Goal: Transaction & Acquisition: Purchase product/service

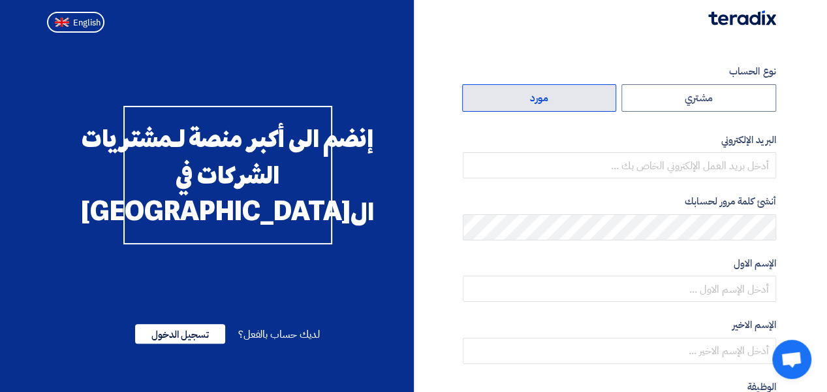
click at [556, 96] on label "مورد" at bounding box center [539, 97] width 155 height 27
click at [556, 96] on input "مورد" at bounding box center [539, 98] width 153 height 26
radio input "true"
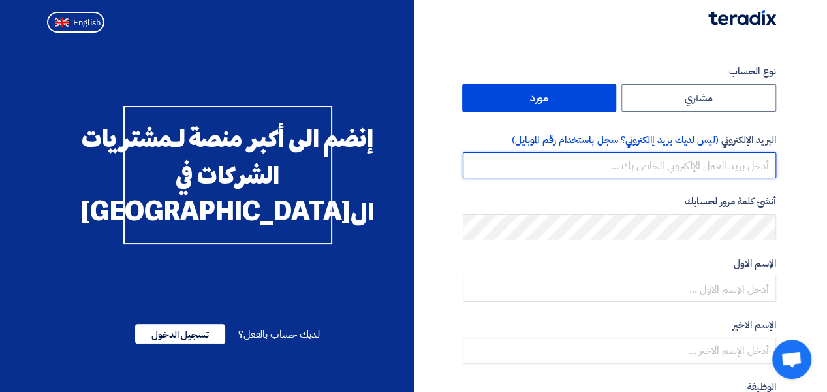
click at [638, 164] on input "email" at bounding box center [619, 165] width 313 height 26
click at [668, 163] on input "email" at bounding box center [619, 165] width 313 height 26
paste input "[EMAIL_ADDRESS][DOMAIN_NAME]"
type input "[EMAIL_ADDRESS][DOMAIN_NAME]"
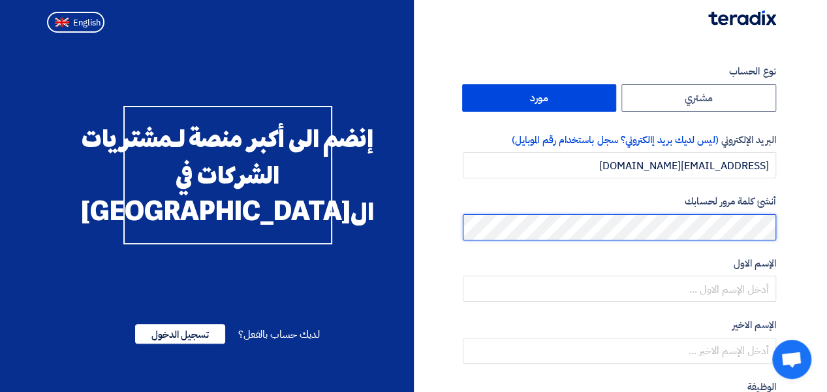
scroll to position [65, 0]
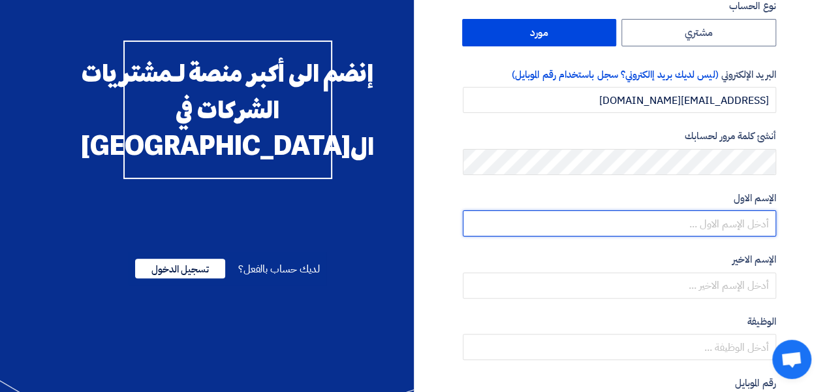
click at [719, 225] on input "text" at bounding box center [619, 223] width 313 height 26
type input "ا"
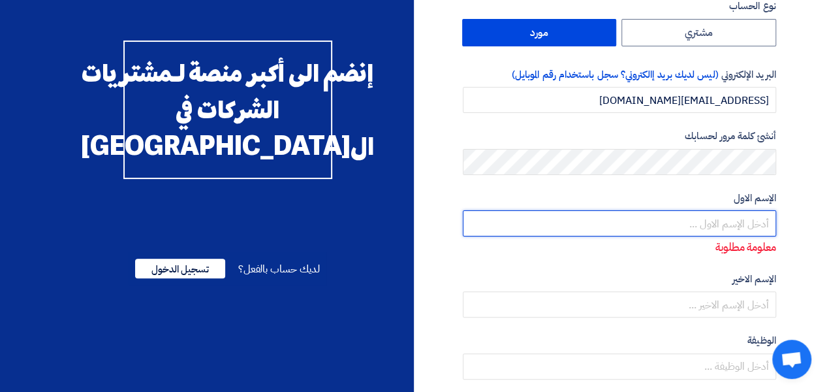
type input "h"
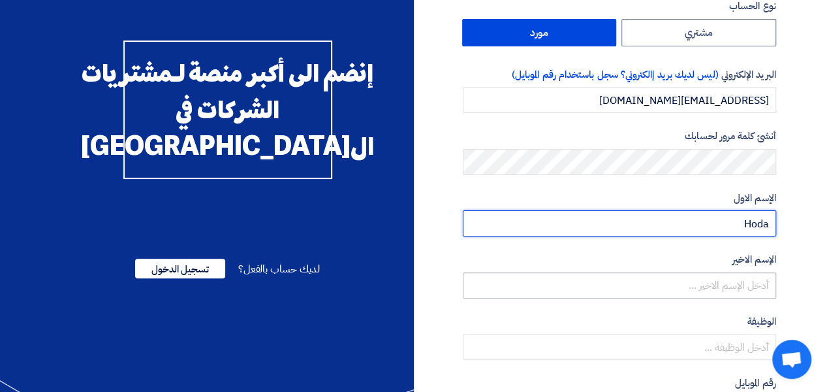
type input "Hoda"
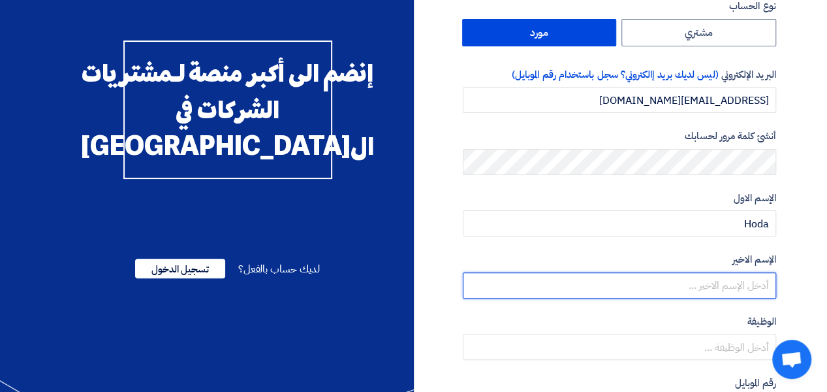
click at [727, 287] on input "text" at bounding box center [619, 285] width 313 height 26
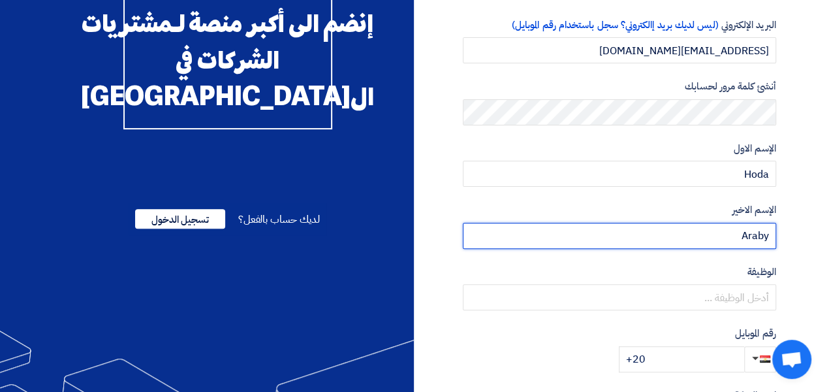
scroll to position [131, 0]
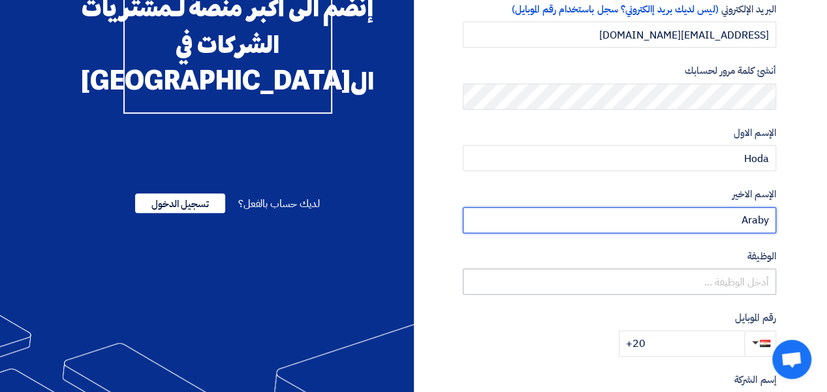
type input "Araby"
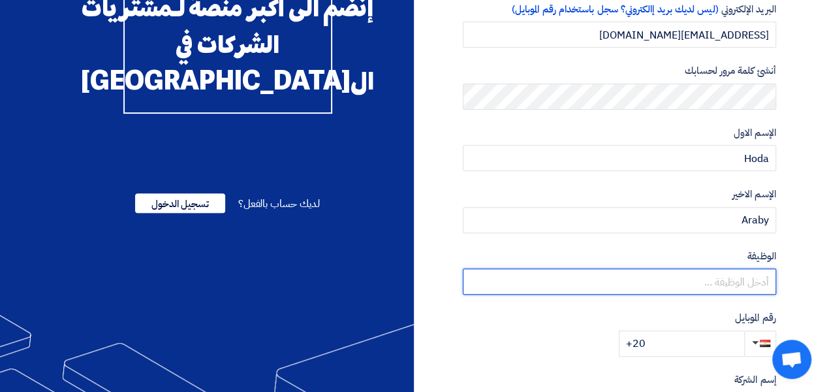
click at [730, 280] on input "text" at bounding box center [619, 281] width 313 height 26
click at [695, 280] on input "text" at bounding box center [619, 281] width 313 height 26
paste input "Senior Account Manager"
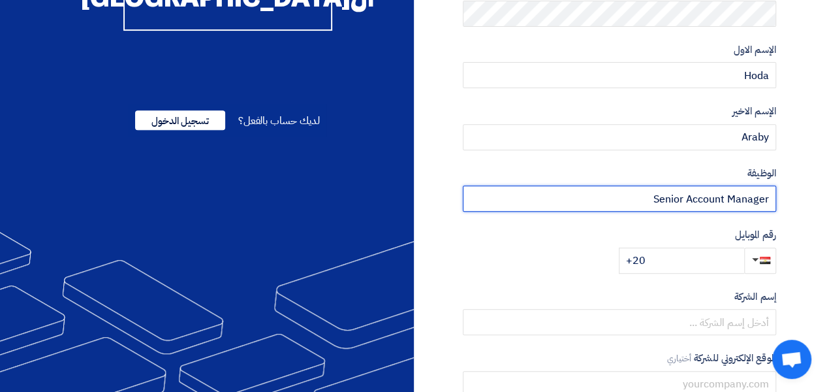
scroll to position [261, 0]
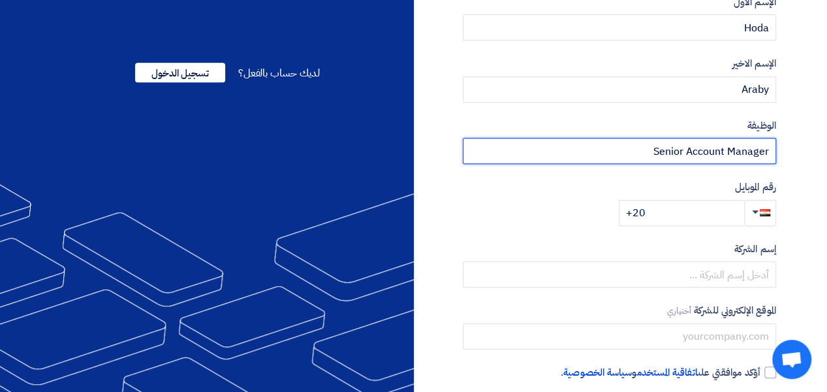
type input "Senior Account Manager"
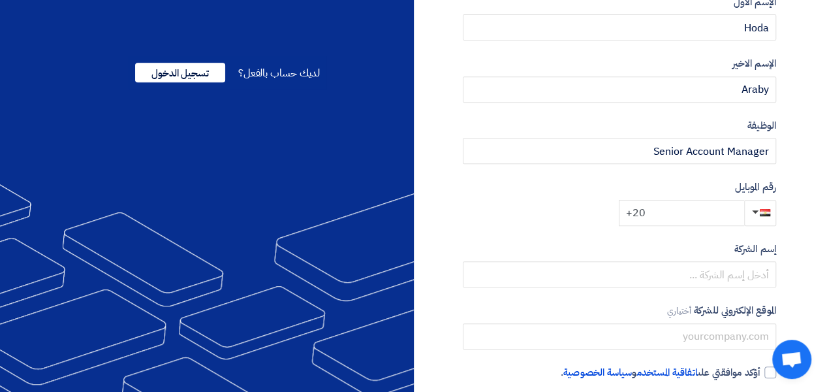
click at [700, 211] on input "+20" at bounding box center [681, 213] width 125 height 26
paste input "010 33 77 2824"
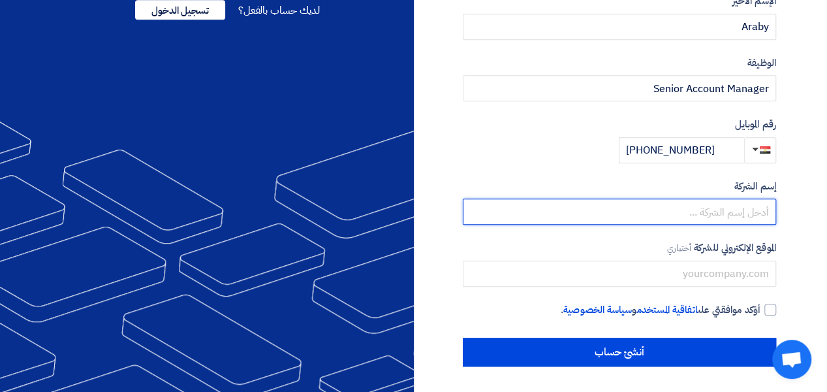
click at [717, 211] on input "text" at bounding box center [619, 211] width 313 height 26
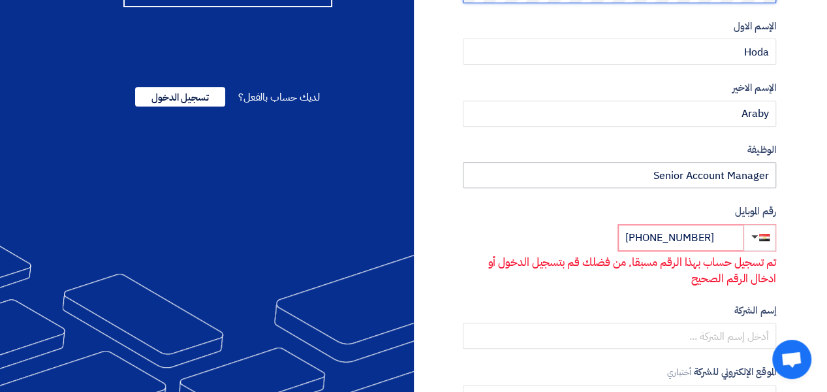
scroll to position [261, 0]
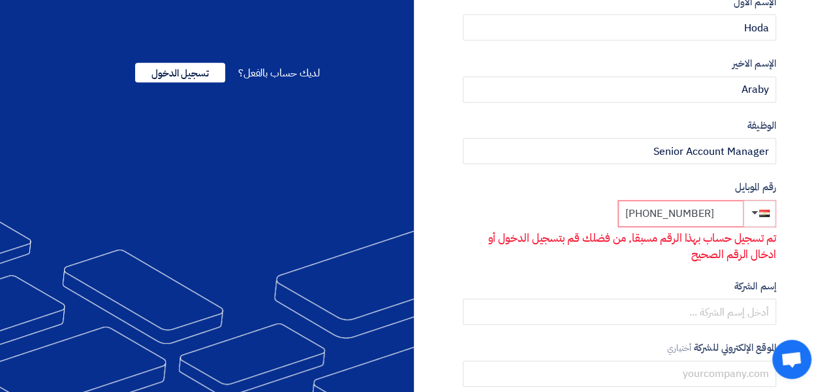
drag, startPoint x: 722, startPoint y: 212, endPoint x: 633, endPoint y: 230, distance: 90.6
click at [649, 219] on input "+20 010 33 77 2824" at bounding box center [680, 213] width 125 height 26
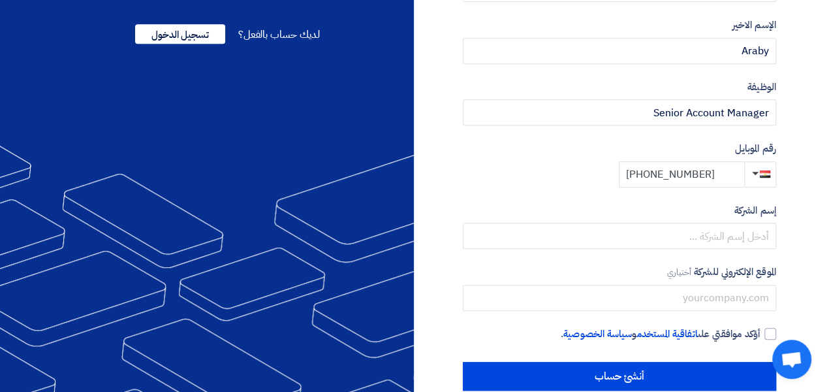
scroll to position [324, 0]
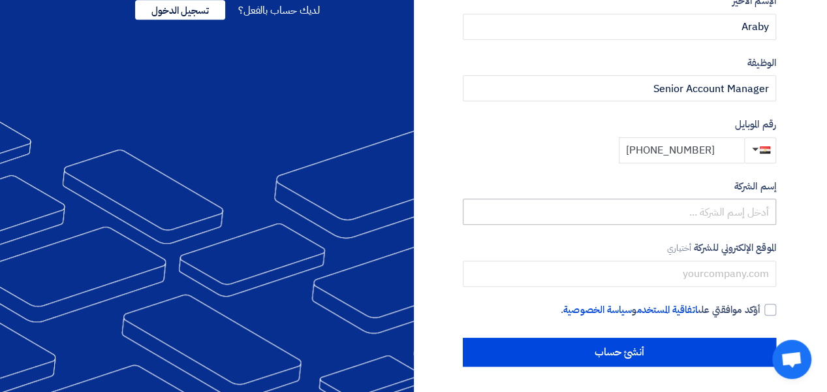
type input "+20 01114840725"
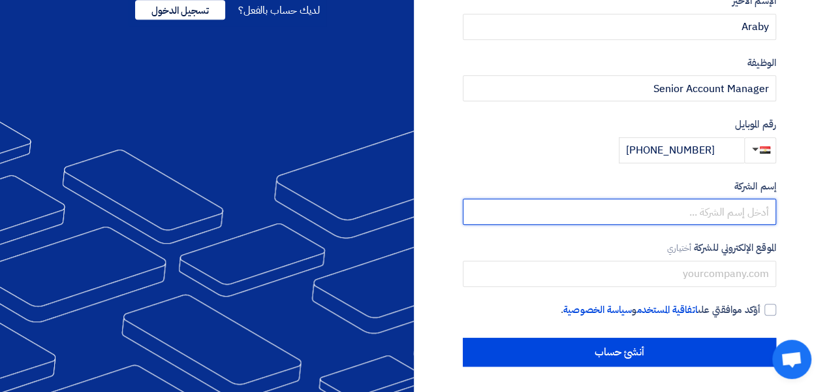
click at [693, 213] on input "text" at bounding box center [619, 211] width 313 height 26
click at [683, 206] on input "text" at bounding box center [619, 211] width 313 height 26
paste input "BETA TECHNOLOGY EGYPT"
type input "BETA TECHNOLOGY EGYPT"
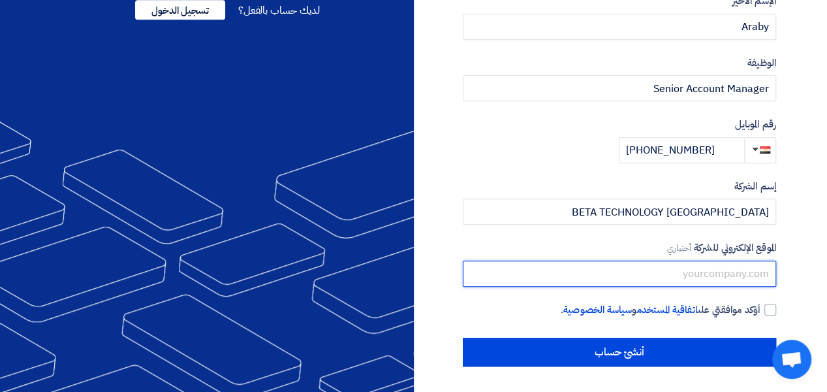
click at [695, 272] on input "text" at bounding box center [619, 273] width 313 height 26
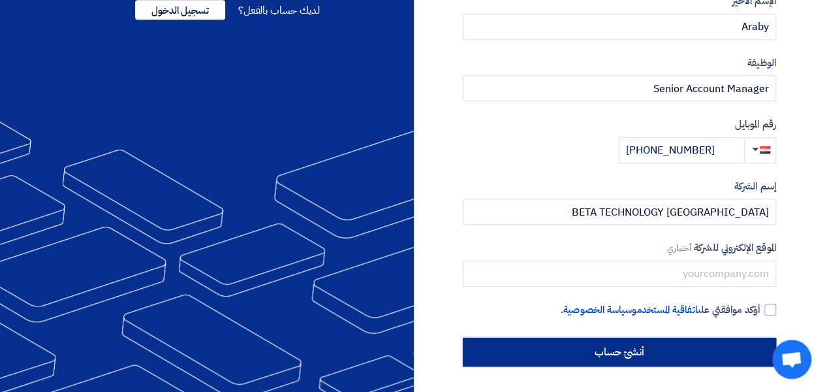
click at [671, 351] on input "أنشئ حساب" at bounding box center [619, 351] width 313 height 29
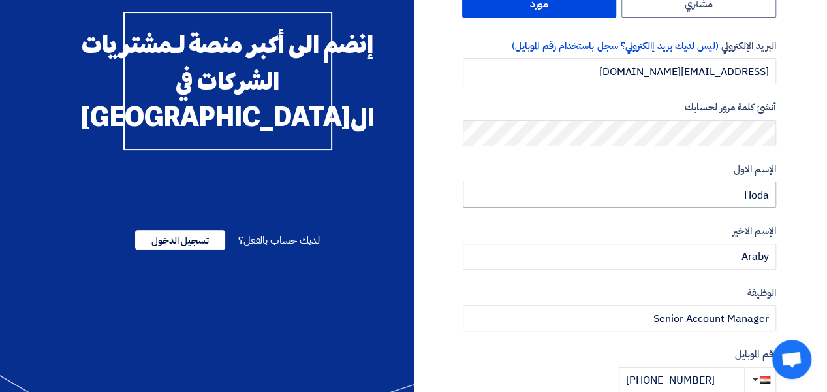
scroll to position [326, 0]
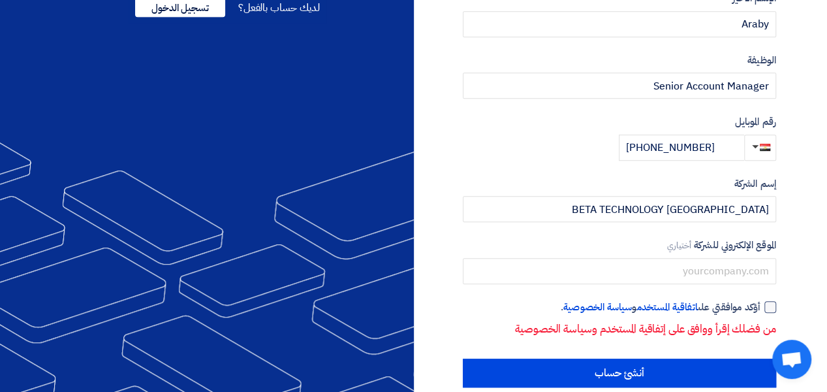
click at [766, 307] on div at bounding box center [770, 307] width 12 height 12
click at [761, 307] on input "أؤكد موافقتي على اتفاقية المستخدم و سياسة الخصوصية ." at bounding box center [603, 313] width 313 height 26
checkbox input "true"
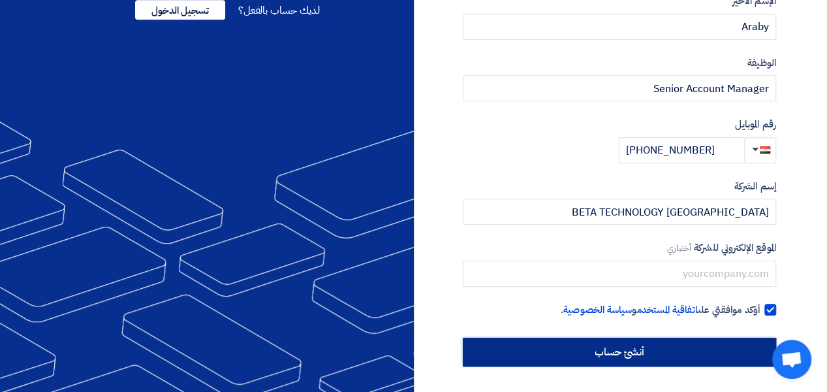
click at [695, 349] on input "أنشئ حساب" at bounding box center [619, 351] width 313 height 29
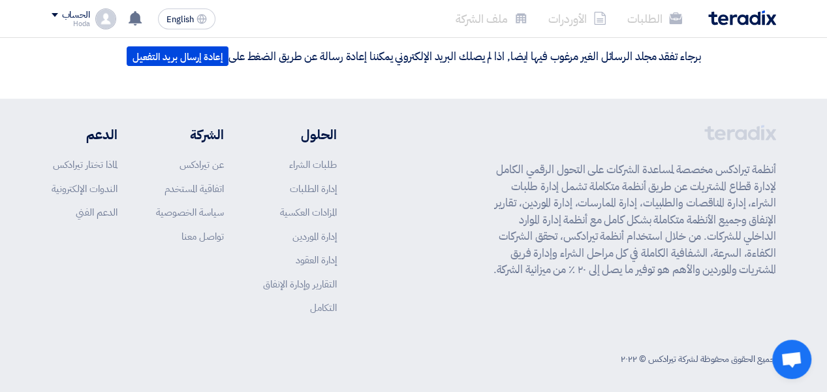
scroll to position [221, 0]
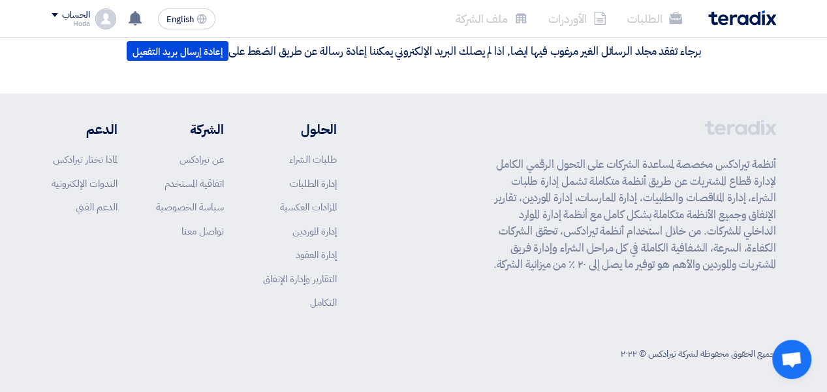
click at [407, 246] on div "أنظمة تيرادكس مخصصة لمساعدة الشركات على التحول الرقمي الكامل لإدارة قطاع المشتر…" at bounding box center [414, 224] width 725 height 210
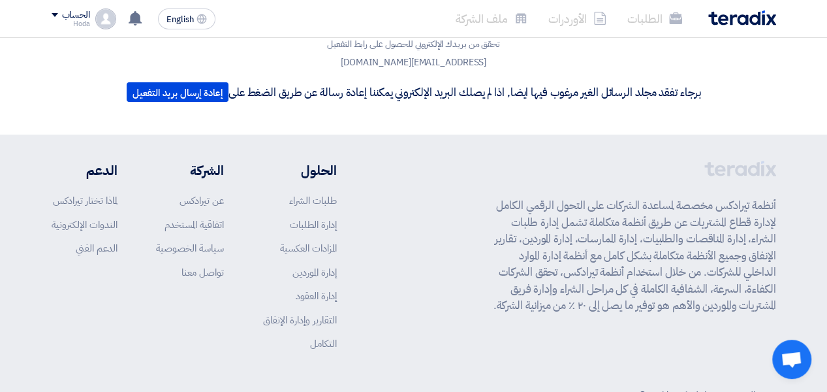
scroll to position [155, 0]
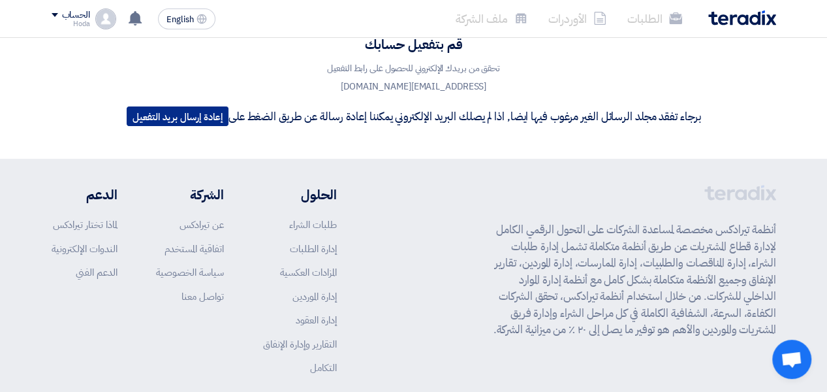
click at [208, 119] on button "إعادة إرسال بريد التفعيل" at bounding box center [178, 116] width 102 height 20
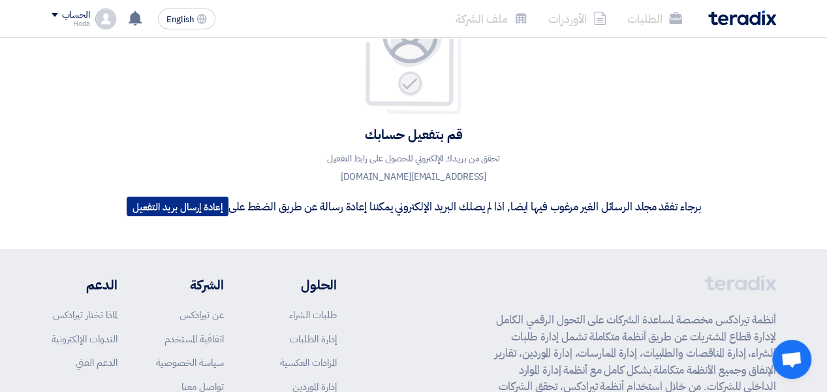
scroll to position [221, 0]
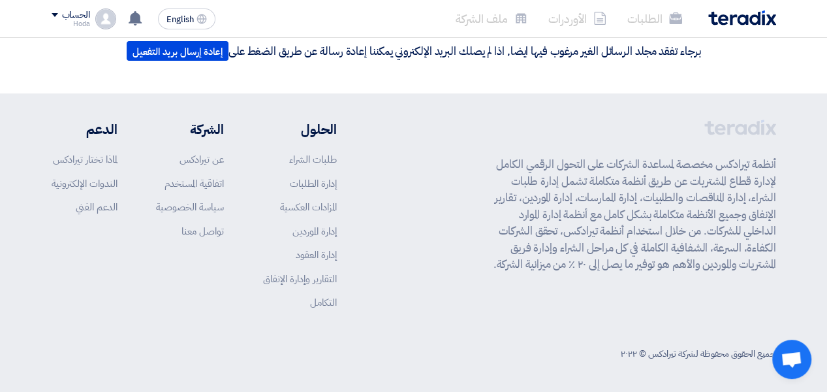
click at [691, 274] on div "أنظمة تيرادكس مخصصة لمساعدة الشركات على التحول الرقمي الكامل لإدارة قطاع المشتر…" at bounding box center [631, 224] width 290 height 210
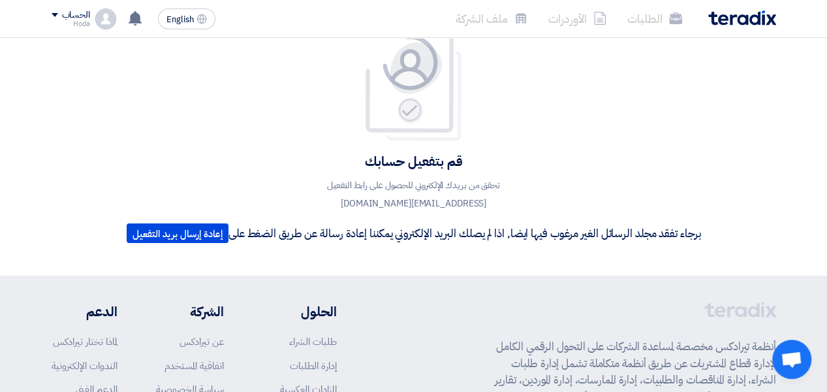
scroll to position [0, 0]
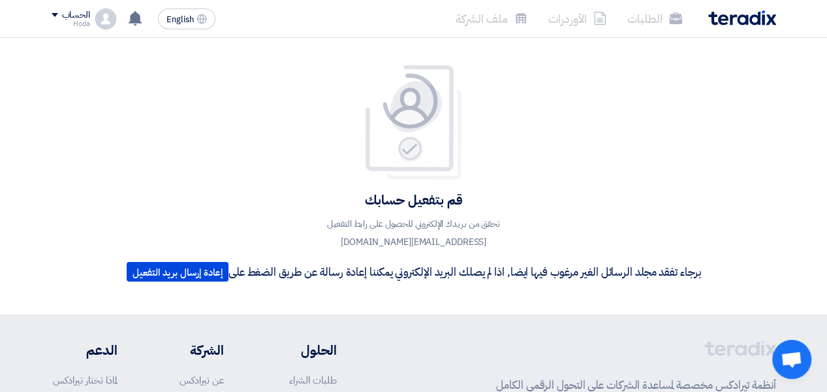
click at [579, 180] on div "قم بتفعيل حسابك تحقق من بريدك الإلكتروني للحصول على رابط التفعيل h.araby@betate…" at bounding box center [413, 176] width 593 height 224
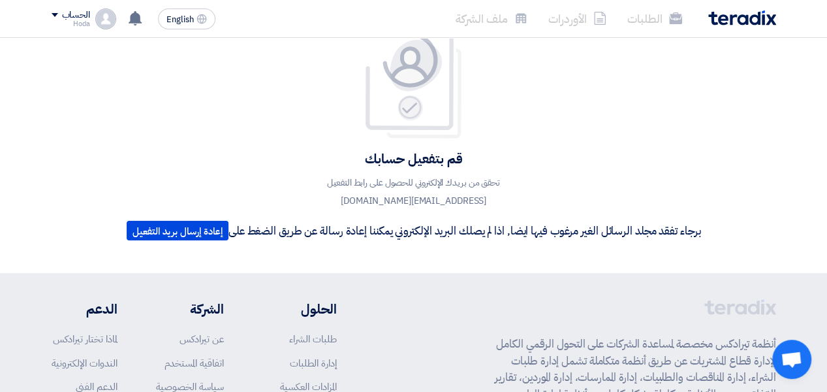
scroll to position [65, 0]
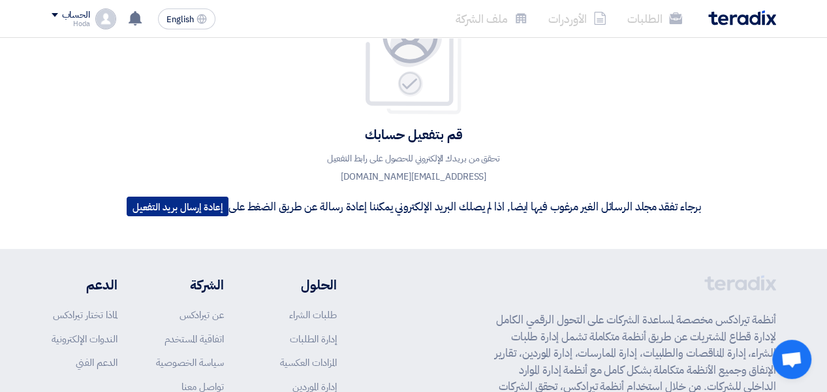
click at [192, 209] on button "إعادة إرسال بريد التفعيل" at bounding box center [178, 206] width 102 height 20
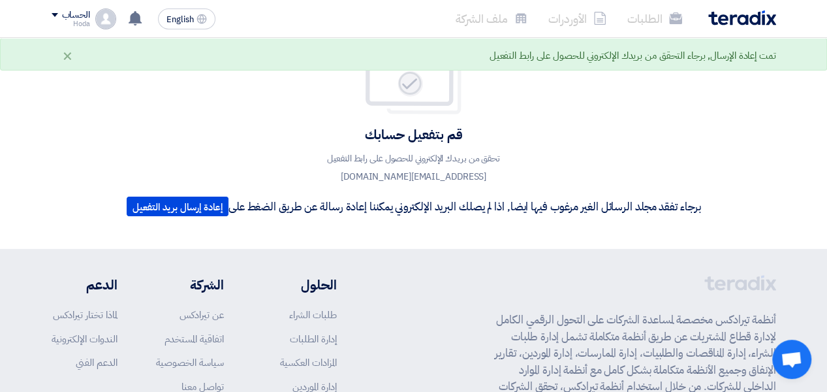
click at [593, 53] on div "تمت إعادة الإرسال, برجاء التحقق من بريدك الإلكتروني للحصول على رابط التفعيل" at bounding box center [633, 55] width 287 height 15
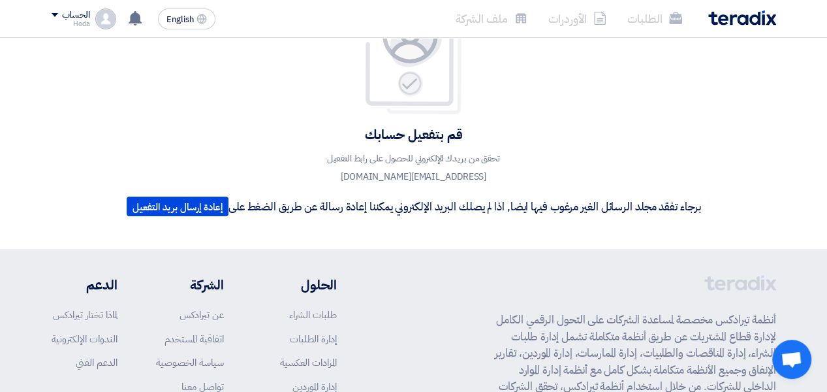
click at [785, 361] on span "Open chat" at bounding box center [792, 360] width 22 height 18
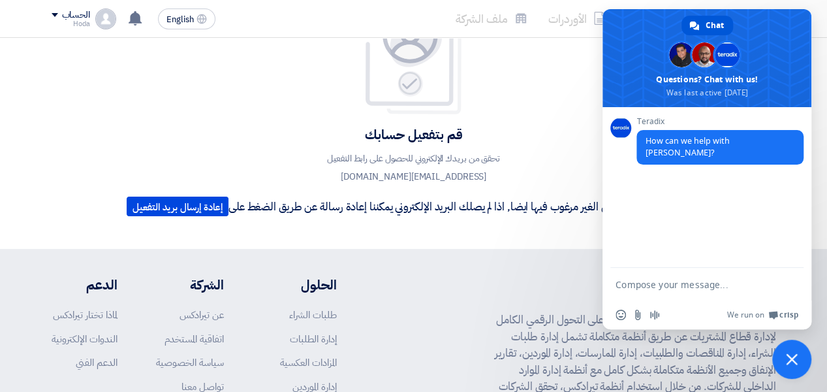
click at [525, 225] on div "قم بتفعيل حسابك تحقق من بريدك الإلكتروني للحصول على رابط التفعيل h.araby@betate…" at bounding box center [413, 111] width 625 height 276
click at [86, 23] on div "Hoda" at bounding box center [71, 23] width 39 height 7
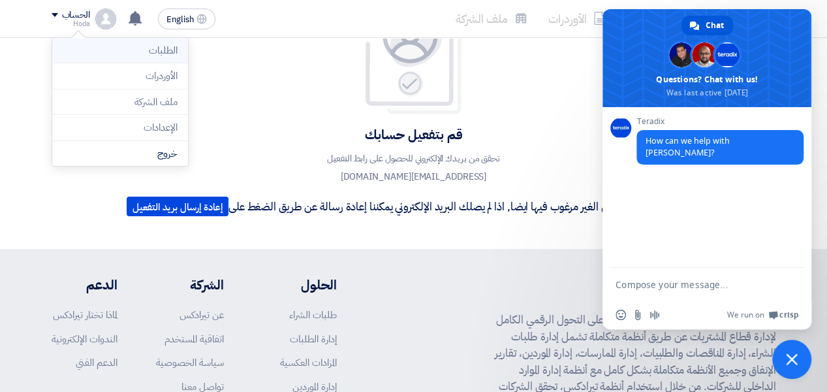
click at [155, 57] on li "الطلبات" at bounding box center [120, 51] width 136 height 26
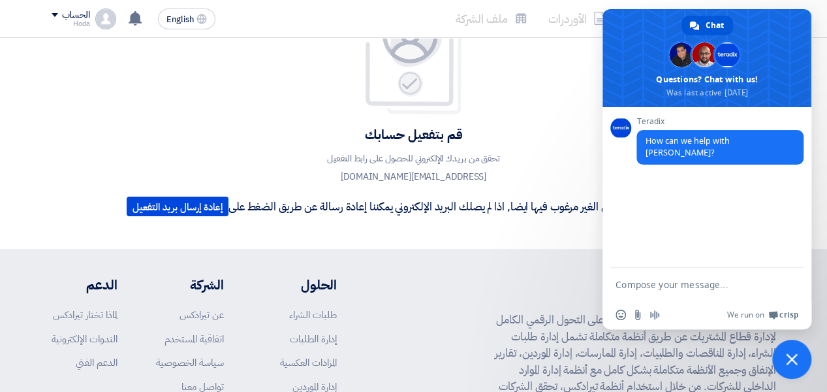
click at [525, 206] on p "برجاء تفقد مجلد الرسائل الغير مرغوب فيها ايضا, اذا لم يصلك البريد الإلكتروني يم…" at bounding box center [414, 206] width 574 height 20
click at [548, 80] on div "قم بتفعيل حسابك تحقق من بريدك الإلكتروني للحصول على رابط التفعيل h.araby@betate…" at bounding box center [413, 111] width 593 height 224
click at [556, 253] on footer "أنظمة تيرادكس مخصصة لمساعدة الشركات على التحول الرقمي الكامل لإدارة قطاع المشتر…" at bounding box center [413, 399] width 827 height 300
click at [559, 253] on footer "أنظمة تيرادكس مخصصة لمساعدة الشركات على التحول الرقمي الكامل لإدارة قطاع المشتر…" at bounding box center [413, 399] width 827 height 300
click at [796, 361] on span "Close chat" at bounding box center [792, 359] width 12 height 12
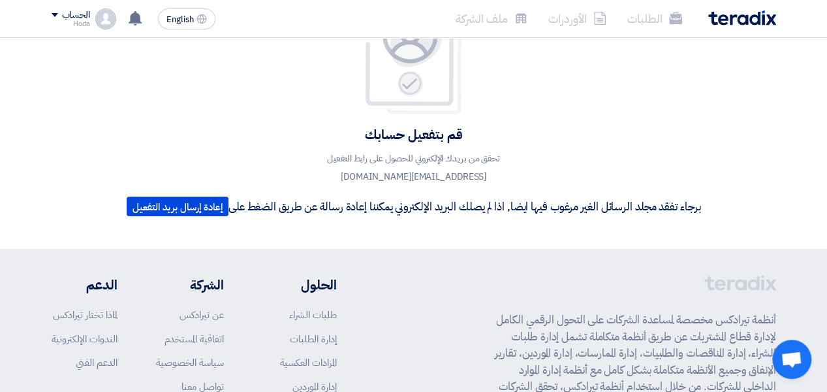
click at [646, 24] on li "الطلبات" at bounding box center [655, 18] width 76 height 31
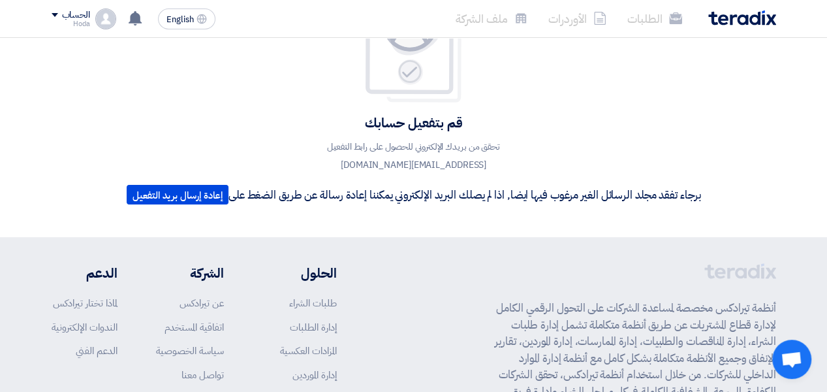
scroll to position [0, 0]
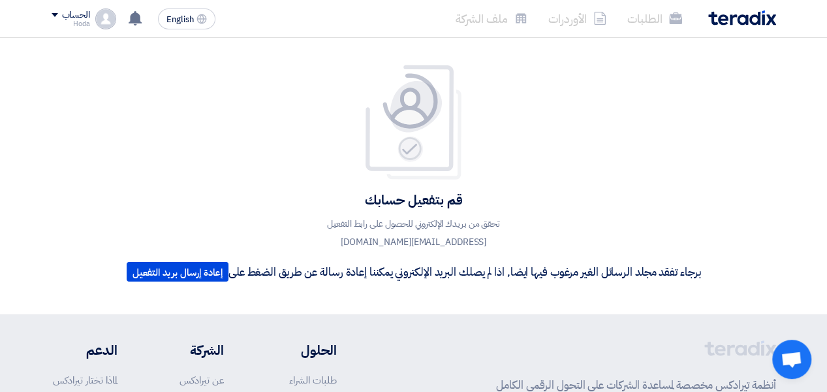
click at [112, 14] on img at bounding box center [105, 18] width 21 height 21
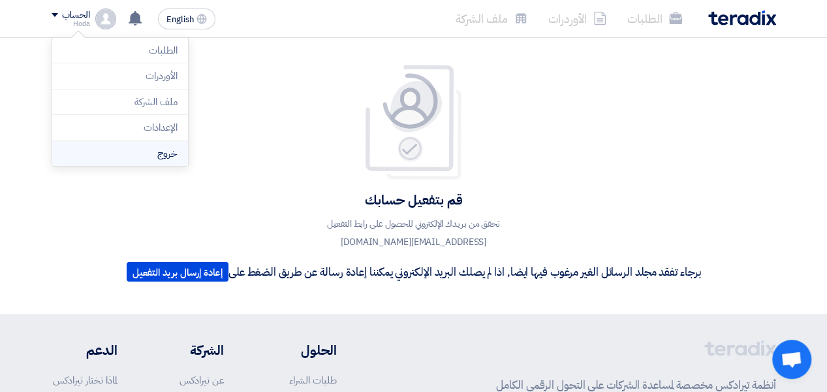
click at [170, 155] on li "خروج" at bounding box center [120, 153] width 136 height 25
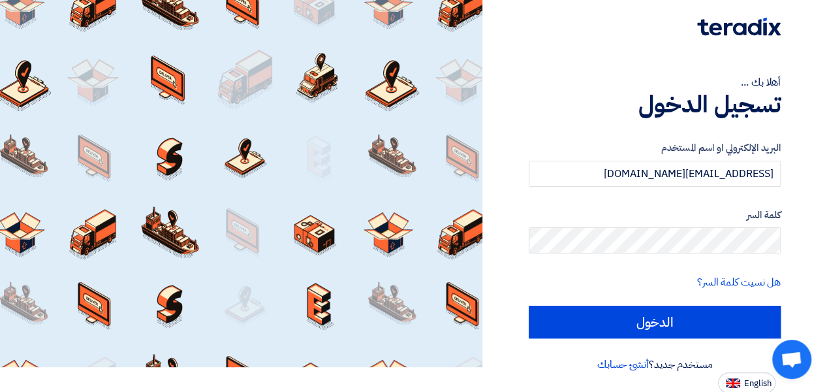
scroll to position [26, 0]
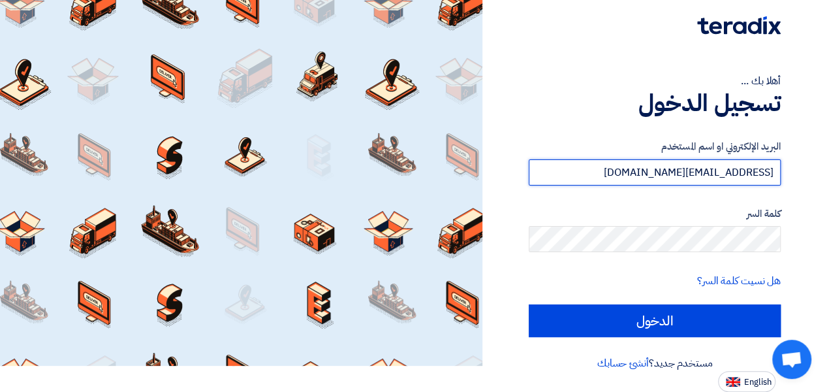
drag, startPoint x: 633, startPoint y: 176, endPoint x: 783, endPoint y: 165, distance: 151.2
click at [783, 165] on div "أهلا بك ... تسجيل الدخول البريد الإلكتروني او اسم المستخدم H.Araby@betateck-eg.…" at bounding box center [654, 183] width 325 height 418
paste input "h.araby@betatech-eg.com"
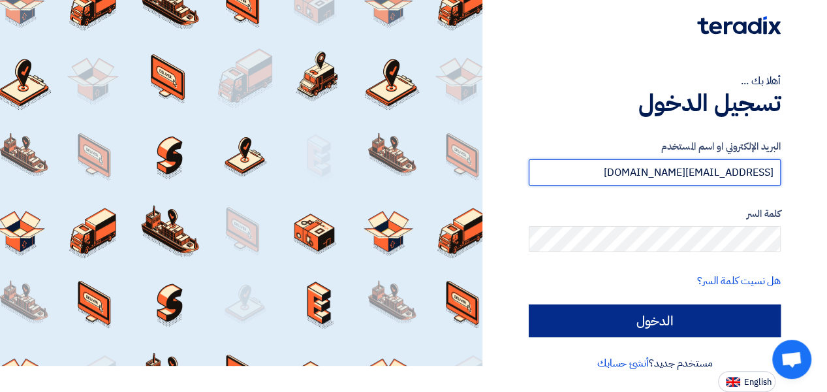
type input "h.araby@betatech-eg.com"
click at [668, 321] on input "الدخول" at bounding box center [655, 320] width 252 height 33
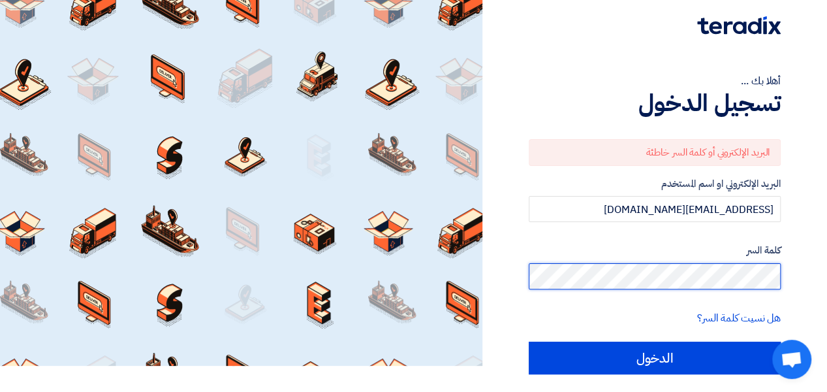
click at [827, 281] on html "أهلا بك ... تسجيل الدخول البريد الإلكتروني أو كلمة السر خاطئة البريد الإلكتروني…" at bounding box center [413, 201] width 827 height 455
click at [529, 341] on input "الدخول" at bounding box center [655, 357] width 252 height 33
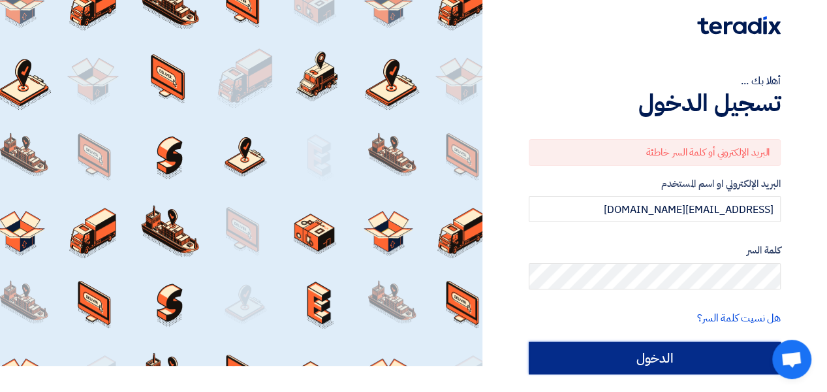
click at [641, 349] on input "الدخول" at bounding box center [655, 357] width 252 height 33
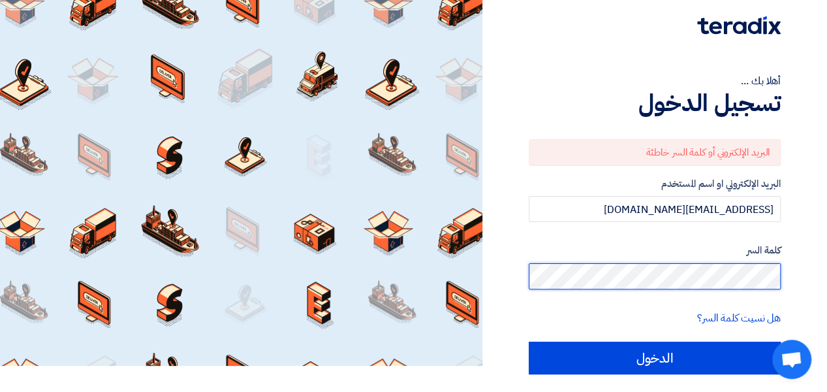
click at [827, 309] on html "أهلا بك ... تسجيل الدخول البريد الإلكتروني أو كلمة السر خاطئة البريد الإلكتروني…" at bounding box center [413, 201] width 827 height 455
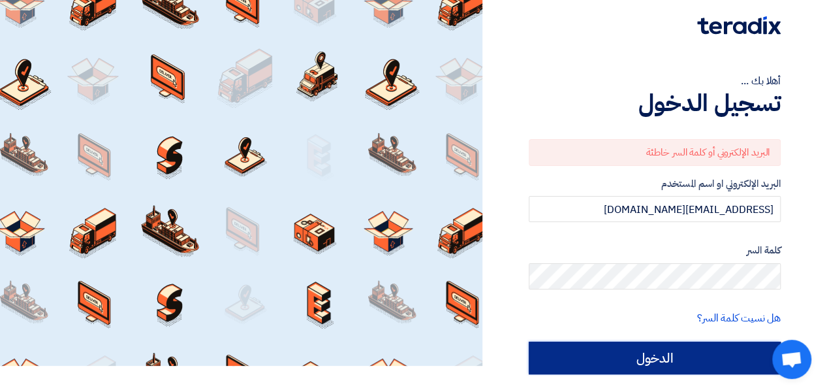
click at [662, 368] on input "الدخول" at bounding box center [655, 357] width 252 height 33
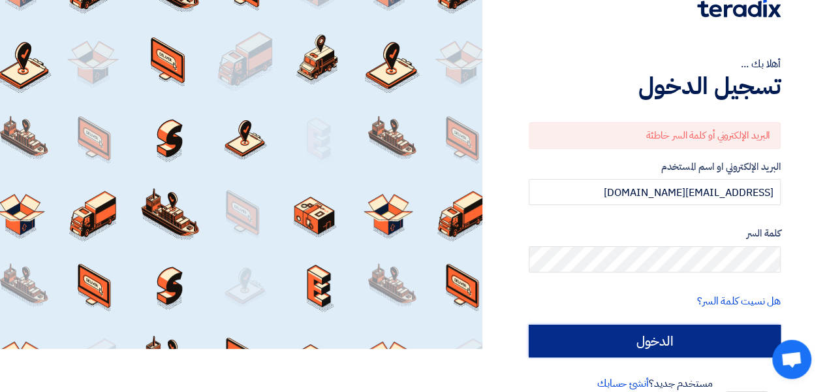
scroll to position [63, 0]
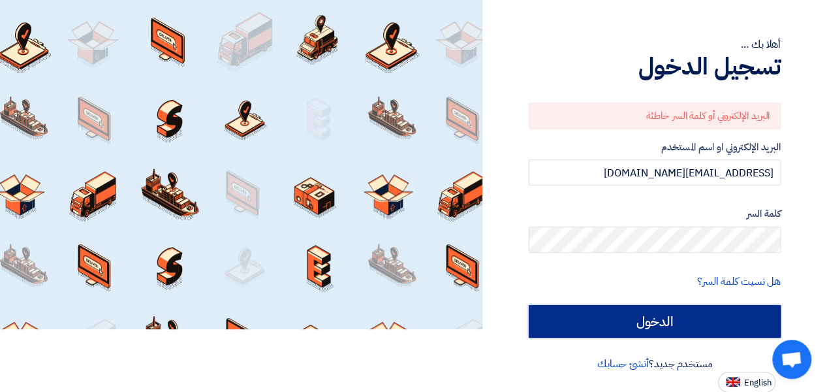
click at [653, 311] on input "الدخول" at bounding box center [655, 321] width 252 height 33
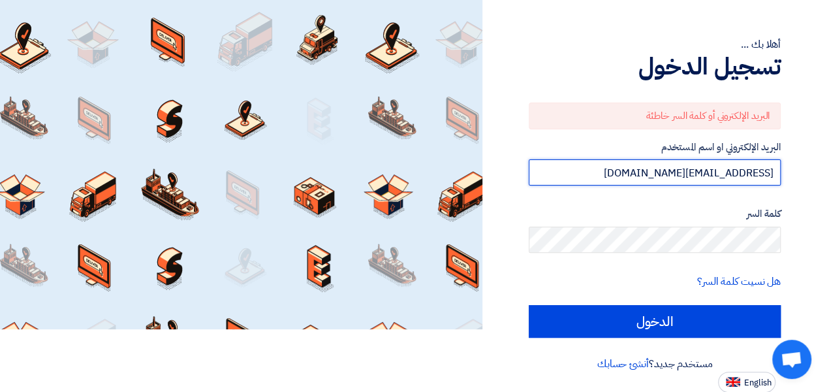
click at [631, 170] on input "h.araby@betatech-eg.com" at bounding box center [655, 172] width 252 height 26
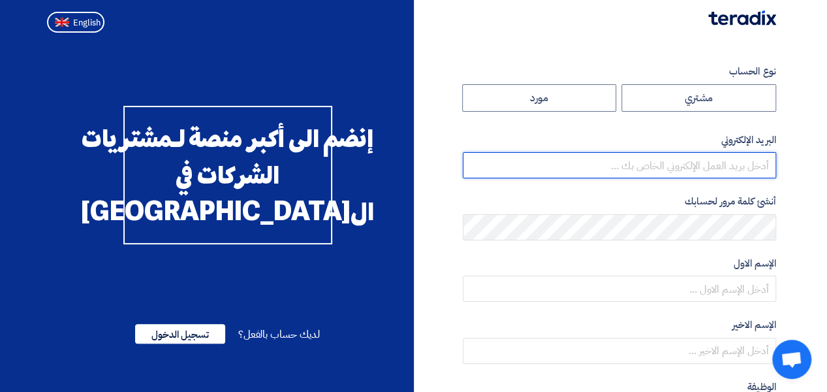
type input "[EMAIL_ADDRESS][DOMAIN_NAME]"
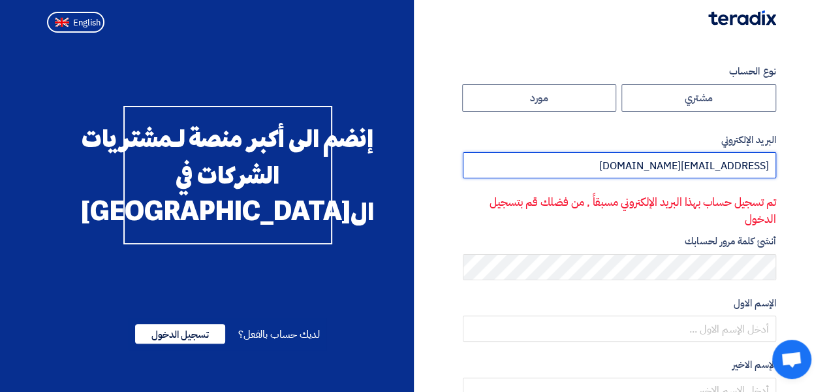
click at [670, 166] on input "[EMAIL_ADDRESS][DOMAIN_NAME]" at bounding box center [619, 165] width 313 height 26
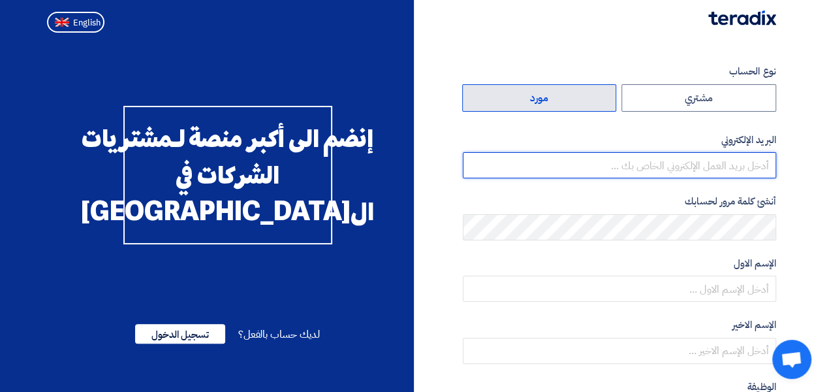
type input "[EMAIL_ADDRESS][DOMAIN_NAME]"
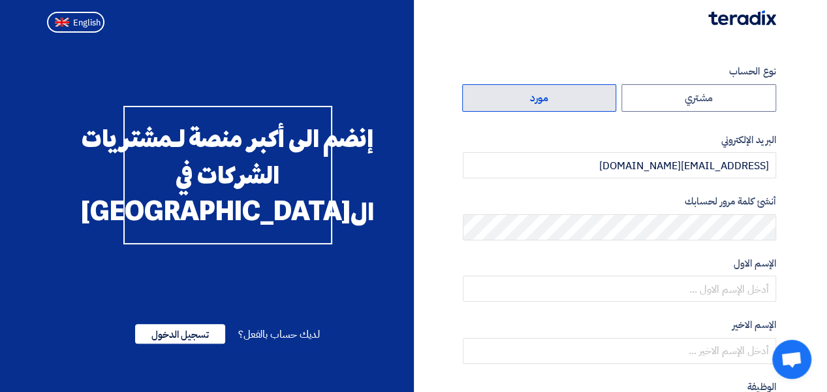
click at [567, 95] on label "مورد" at bounding box center [539, 97] width 155 height 27
click at [567, 95] on input "مورد" at bounding box center [539, 98] width 153 height 26
radio input "true"
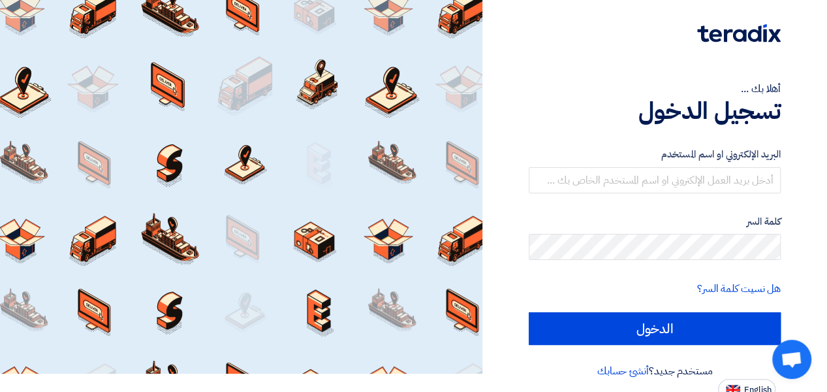
scroll to position [26, 0]
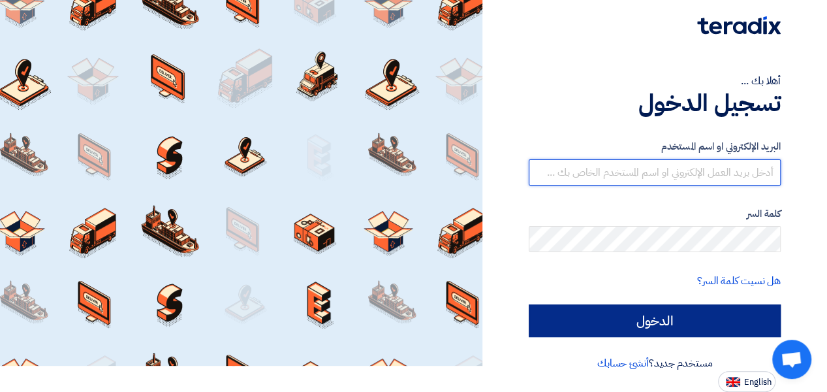
type input "[EMAIL_ADDRESS][DOMAIN_NAME]"
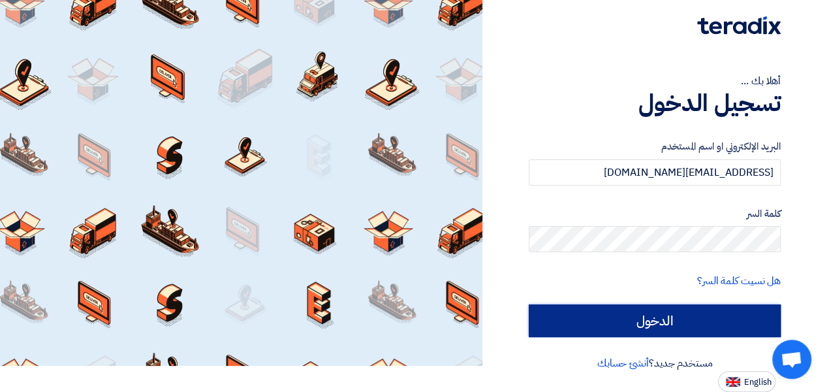
click at [671, 310] on input "الدخول" at bounding box center [655, 320] width 252 height 33
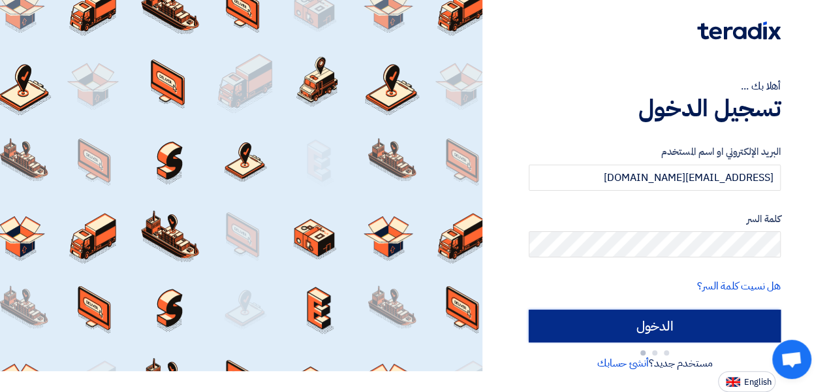
type input "Sign in"
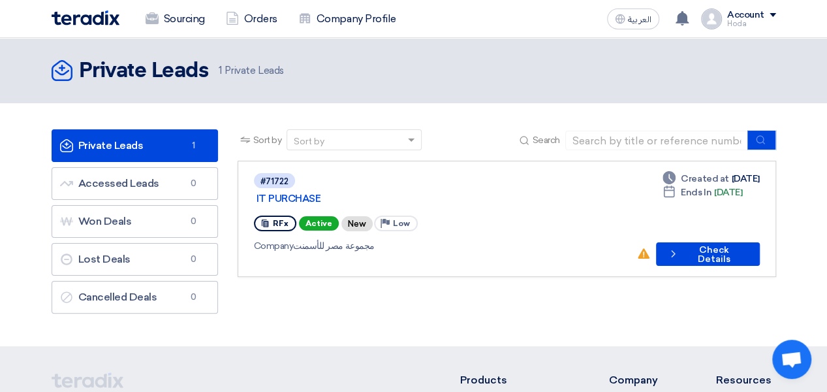
click at [122, 148] on link "Private Leads Private Leads 1" at bounding box center [135, 145] width 166 height 33
click at [636, 22] on span "العربية" at bounding box center [640, 19] width 24 height 9
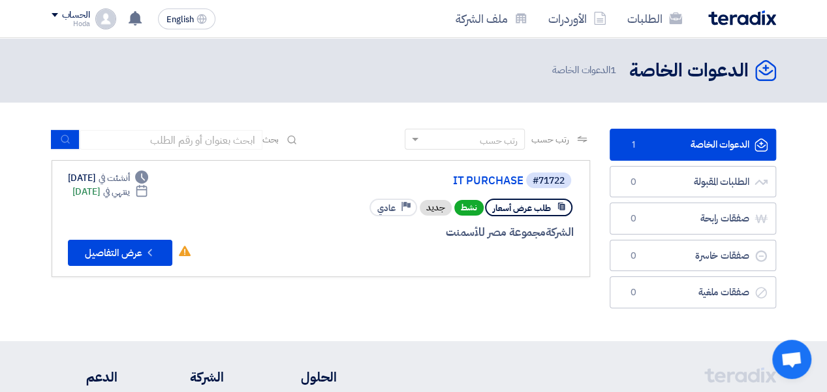
click at [655, 146] on link "الدعوات الخاصة الدعوات الخاصة 1" at bounding box center [693, 145] width 166 height 32
click at [132, 251] on button "Check details عرض التفاصيل" at bounding box center [120, 253] width 104 height 26
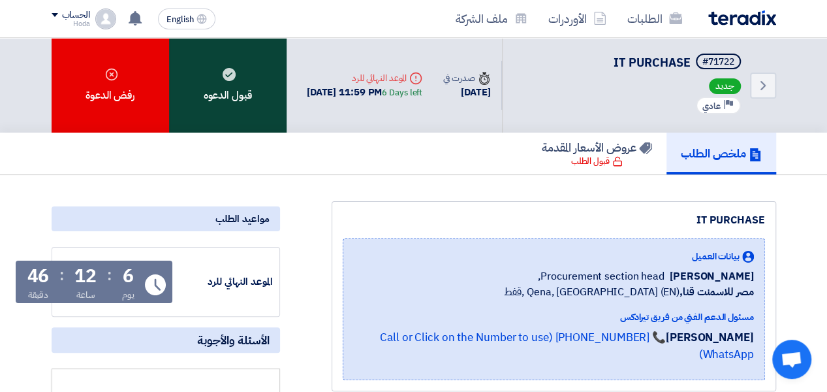
click at [235, 97] on div "قبول الدعوه" at bounding box center [228, 85] width 118 height 95
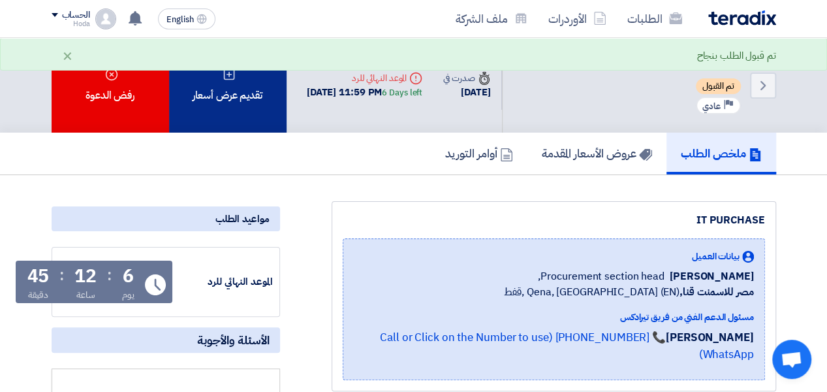
click at [248, 108] on div "تقديم عرض أسعار" at bounding box center [228, 85] width 118 height 95
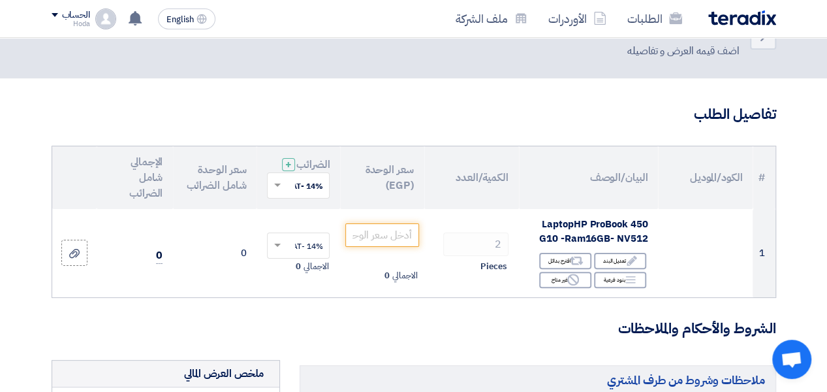
scroll to position [65, 0]
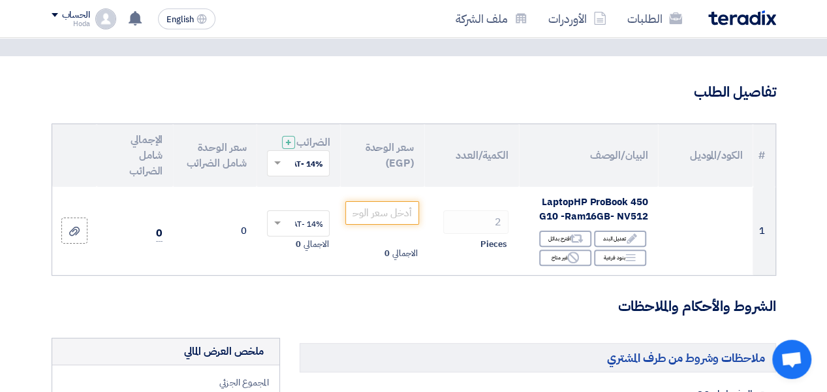
click at [393, 169] on th "سعر الوحدة (EGP)" at bounding box center [382, 155] width 84 height 63
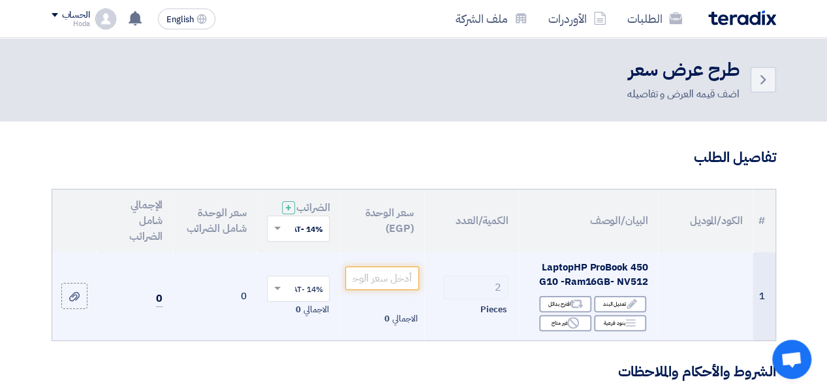
scroll to position [0, 0]
drag, startPoint x: 648, startPoint y: 289, endPoint x: 533, endPoint y: 275, distance: 115.1
click at [531, 275] on div "LaptopHP ProBook 450 G10 -Ram16GB- NV512" at bounding box center [588, 274] width 118 height 29
drag, startPoint x: 638, startPoint y: 296, endPoint x: 546, endPoint y: 276, distance: 94.7
click at [546, 276] on span "LaptopHP ProBook 450 G10 -Ram16GB- NV512" at bounding box center [593, 274] width 108 height 29
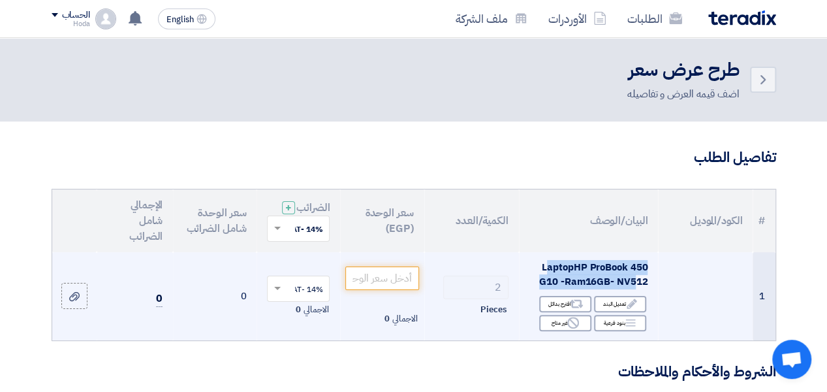
click at [546, 276] on span "LaptopHP ProBook 450 G10 -Ram16GB- NV512" at bounding box center [593, 274] width 108 height 29
